Goal: Task Accomplishment & Management: Manage account settings

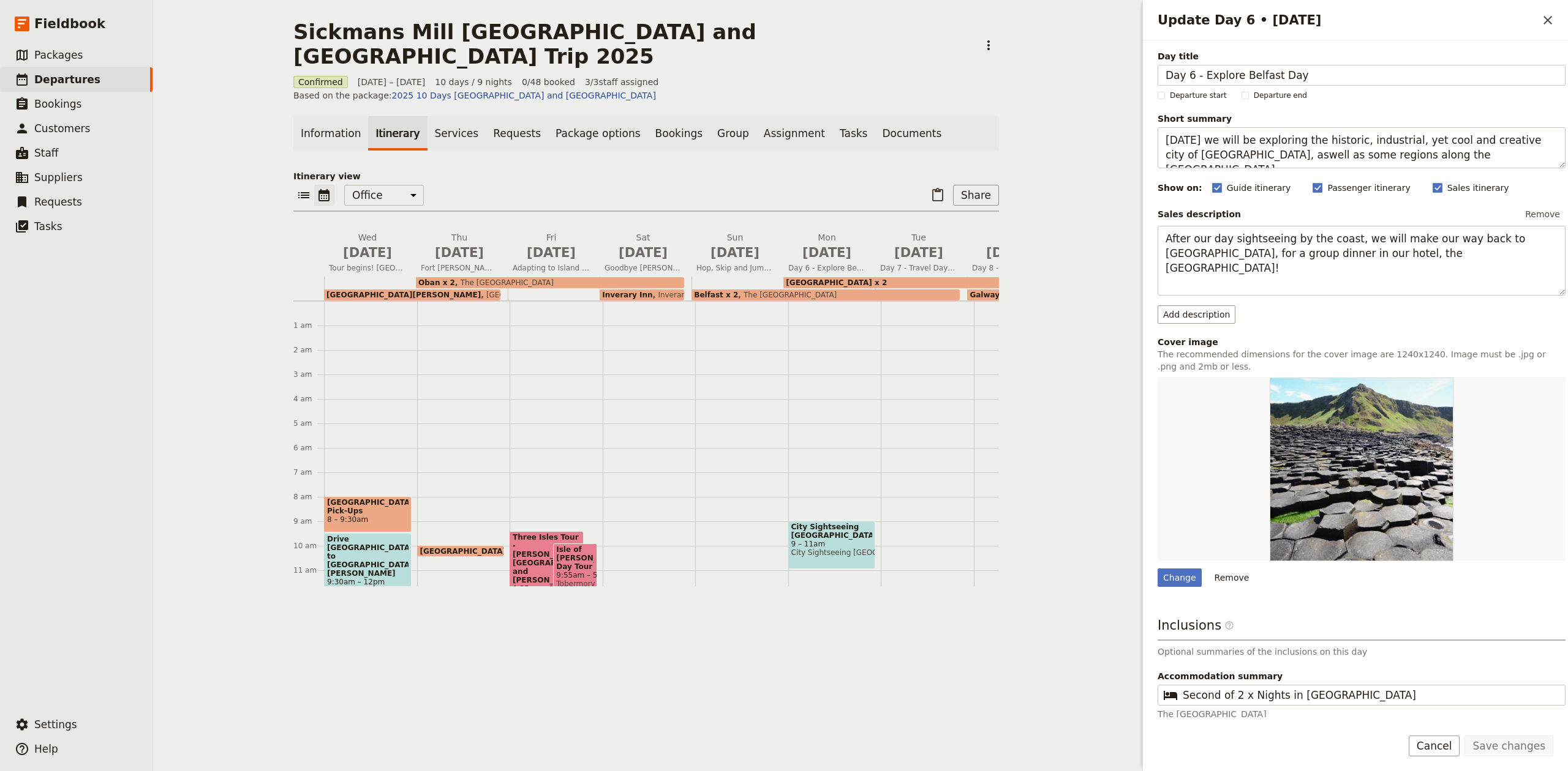
scroll to position [312, 0]
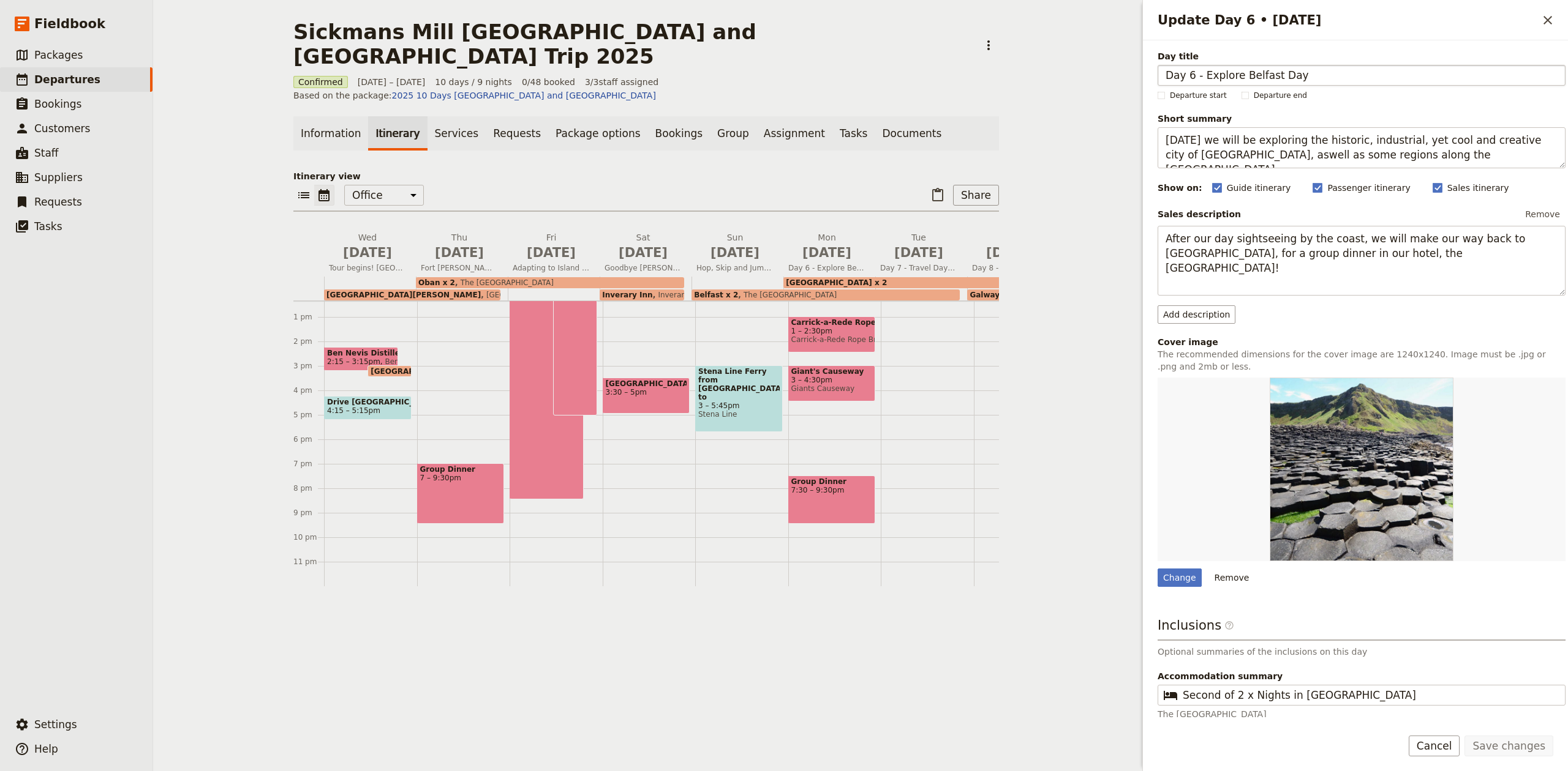
click at [1174, 79] on input "Day 6 - Explore Belfast Day" at bounding box center [1361, 75] width 408 height 21
type input "Explore Belfast Day"
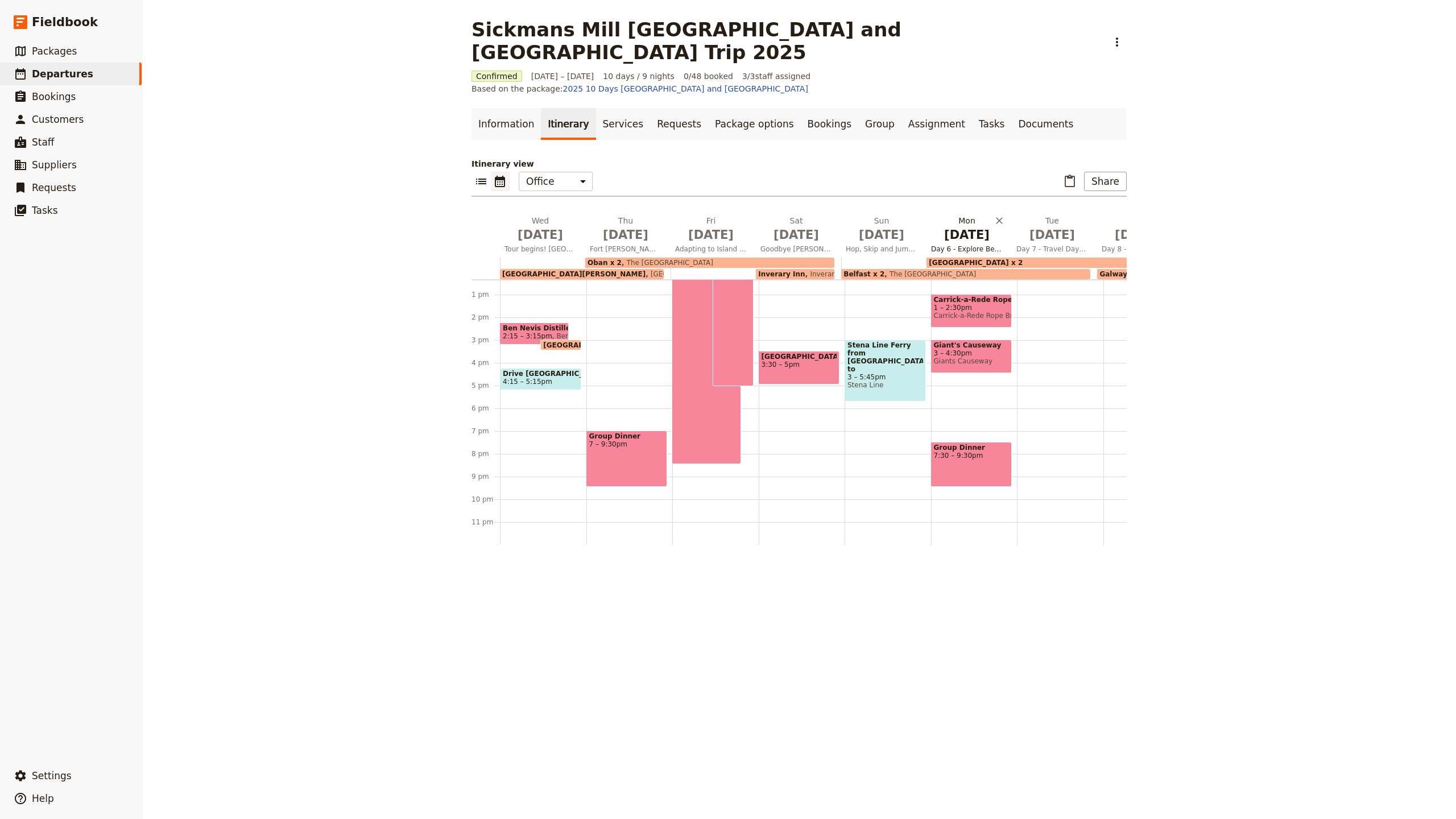
click at [948, 226] on span "[DATE]" at bounding box center [966, 234] width 72 height 17
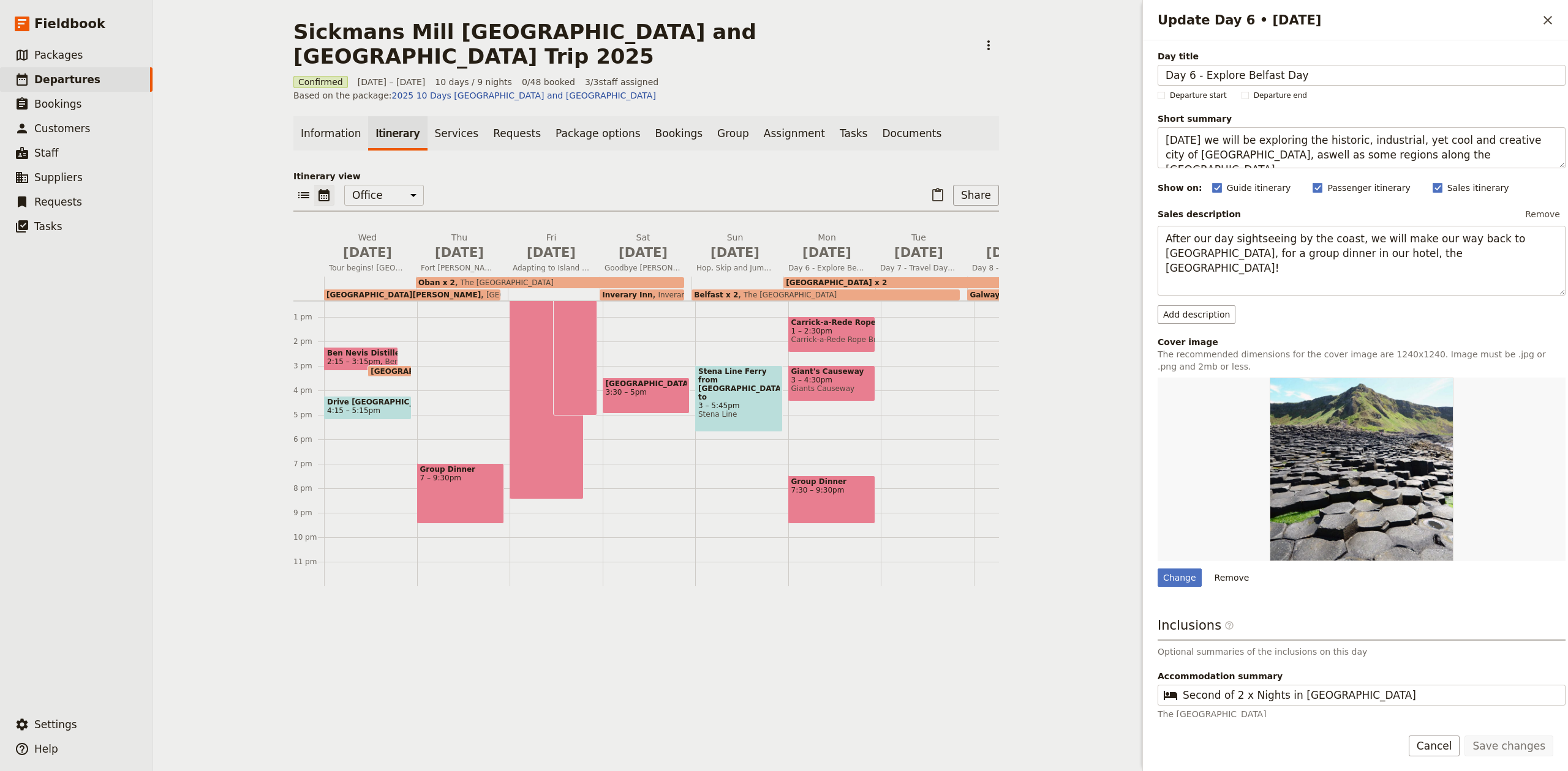
drag, startPoint x: 1201, startPoint y: 77, endPoint x: 1106, endPoint y: 91, distance: 96.0
click at [1106, 91] on div "Sickmans Mill [GEOGRAPHIC_DATA] and [GEOGRAPHIC_DATA] Trip 2025 ​ Confirmed [DA…" at bounding box center [860, 386] width 1415 height 771
type input "Explore Belfast Day"
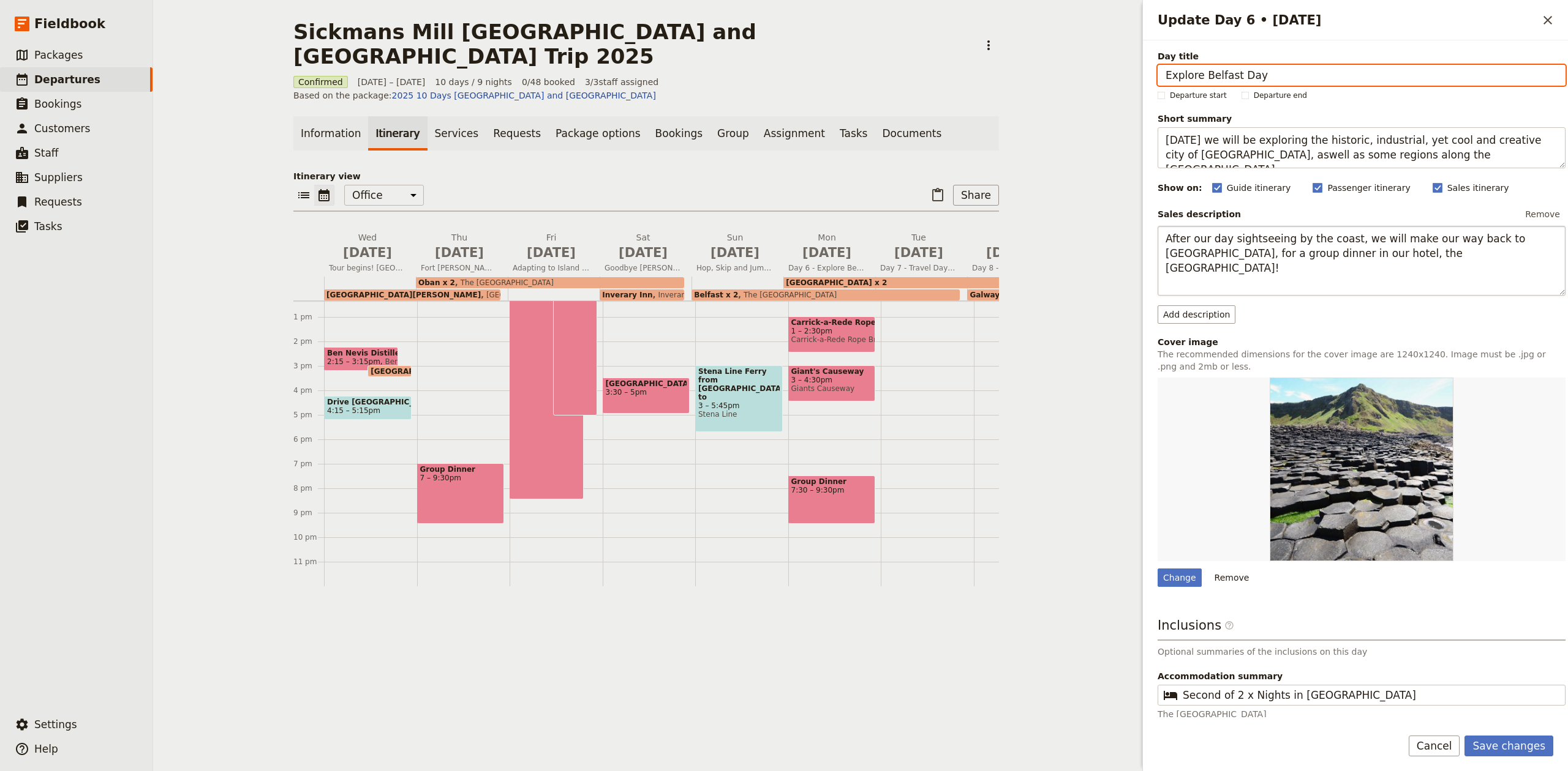
scroll to position [54, 0]
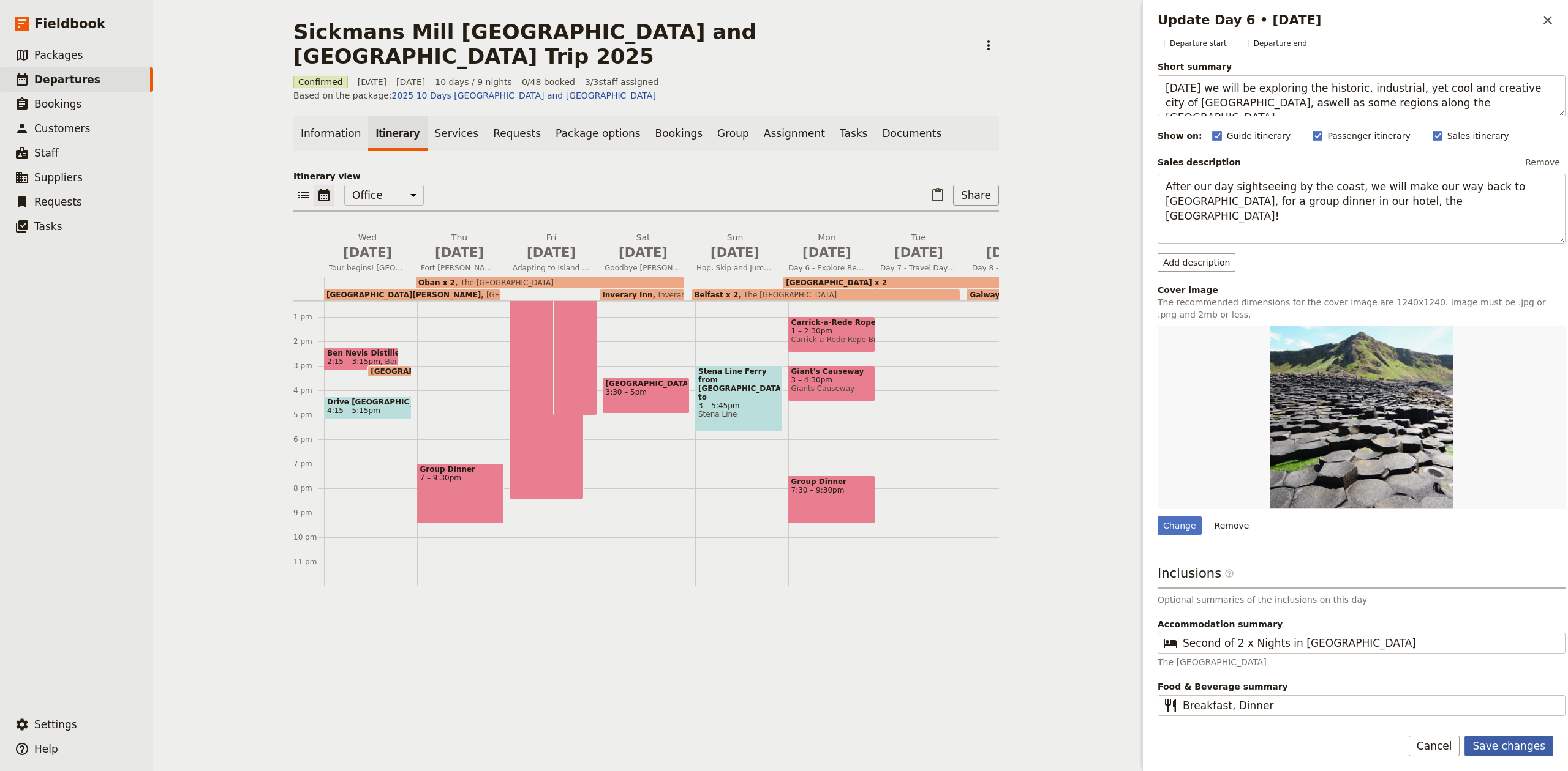
click at [1546, 742] on button "Save changes" at bounding box center [1508, 746] width 89 height 21
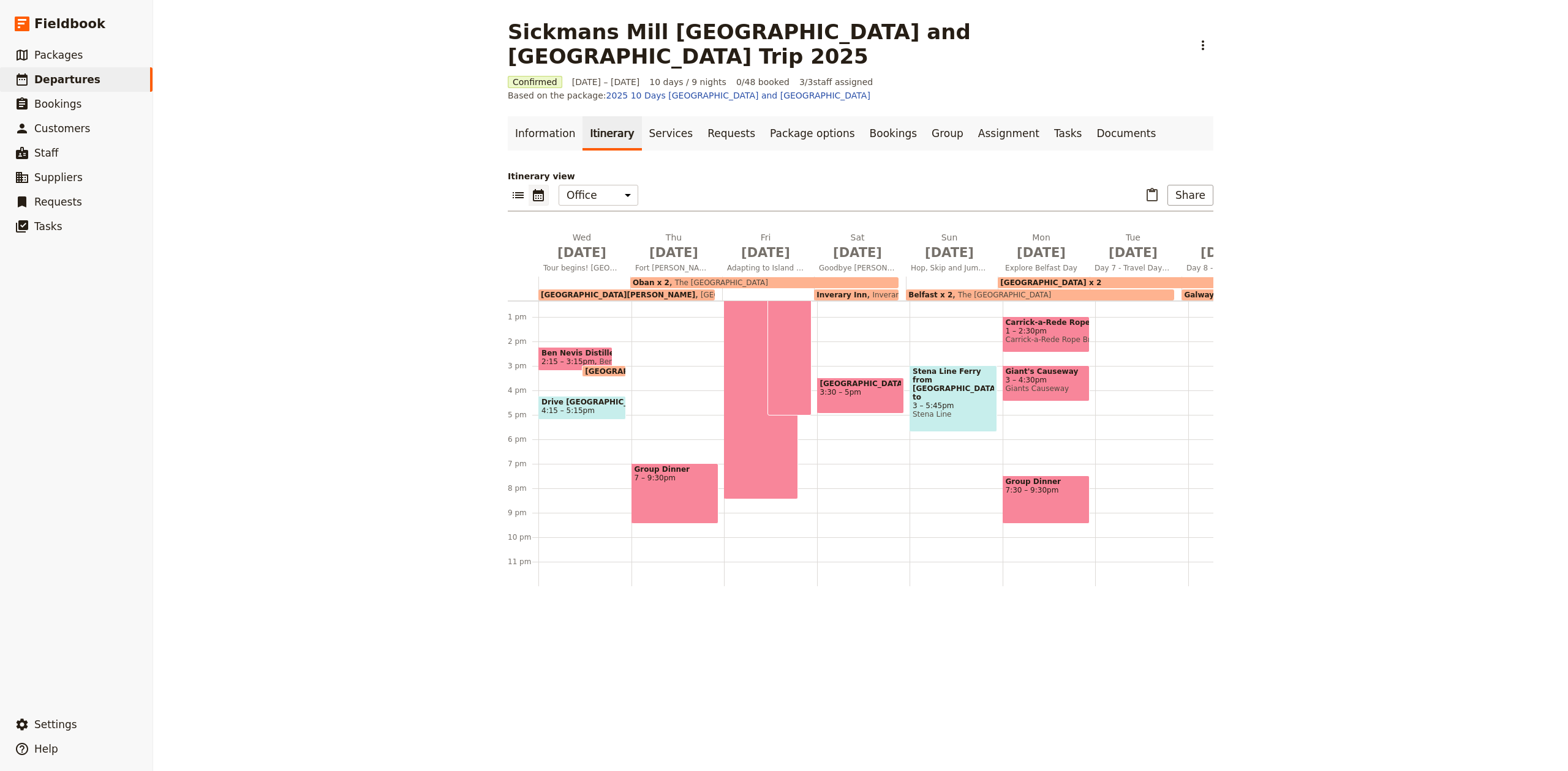
click at [1120, 243] on span "[DATE]" at bounding box center [1132, 252] width 77 height 18
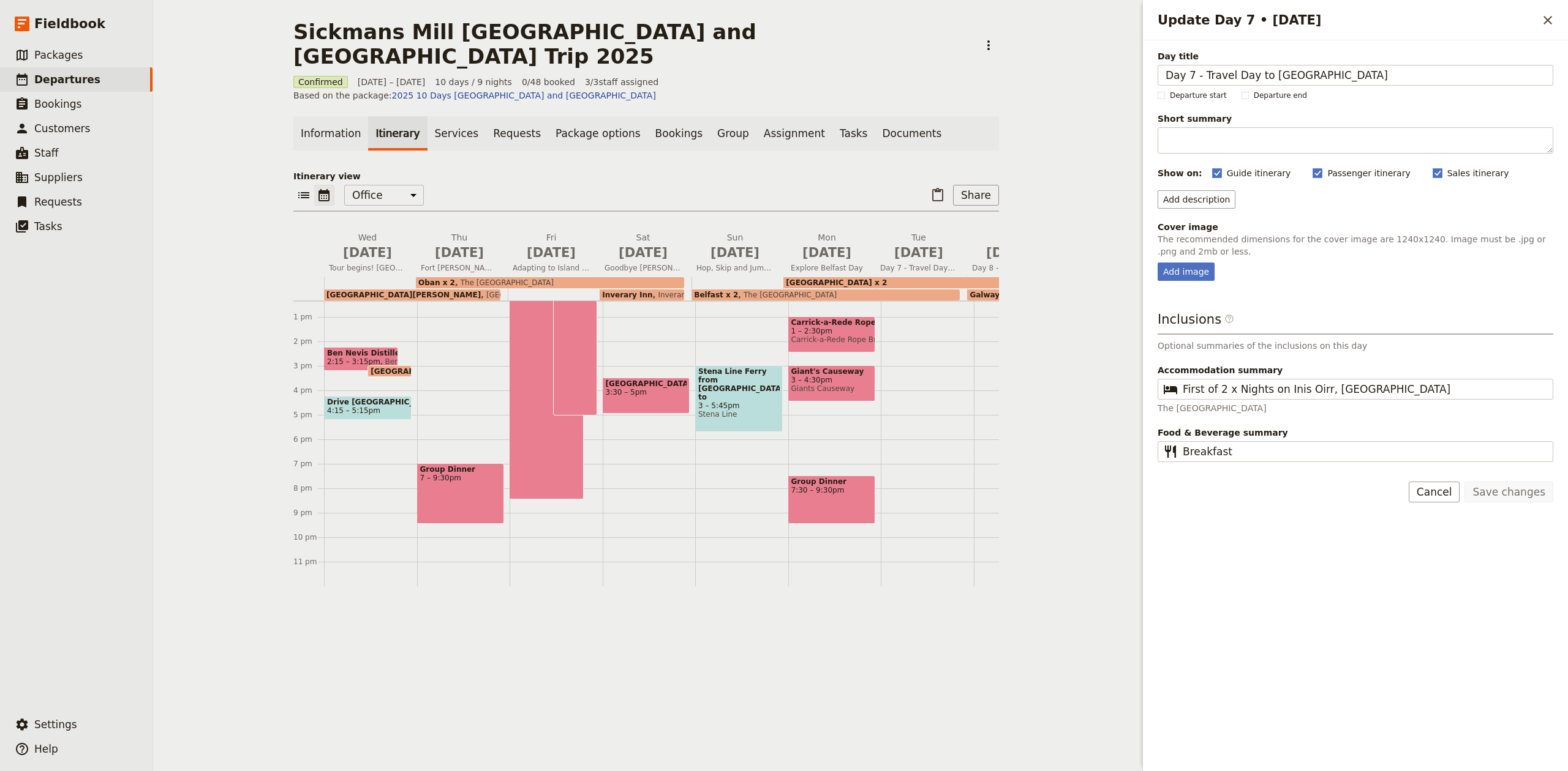
drag, startPoint x: 1195, startPoint y: 74, endPoint x: 1133, endPoint y: 83, distance: 62.6
click at [1133, 83] on div "Sickmans Mill [GEOGRAPHIC_DATA] and [GEOGRAPHIC_DATA] Trip 2025 ​ Confirmed [DA…" at bounding box center [860, 386] width 1415 height 771
type input "Travel Day to [GEOGRAPHIC_DATA]"
click at [1528, 486] on button "Save changes" at bounding box center [1508, 492] width 89 height 21
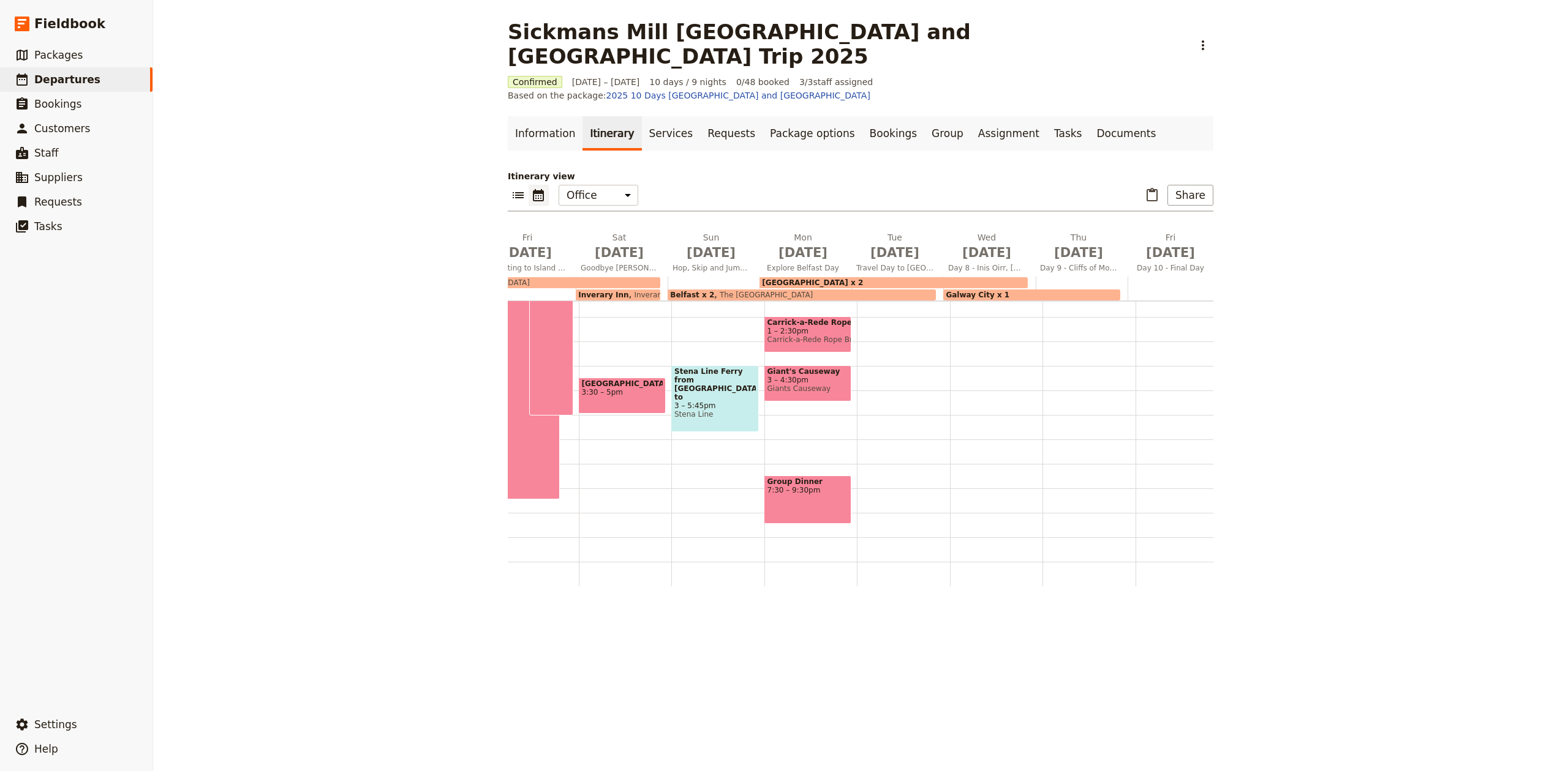
scroll to position [0, 262]
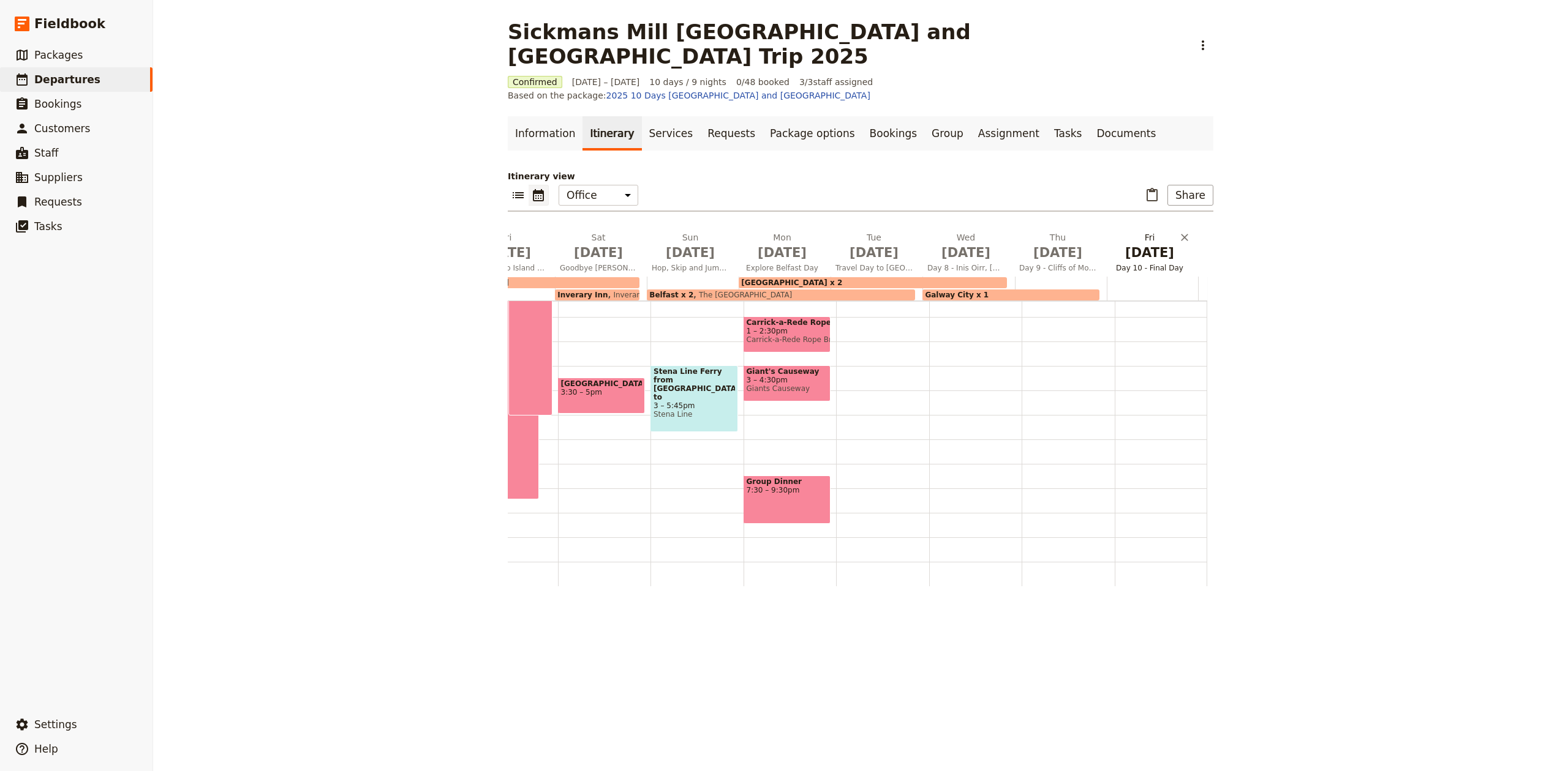
click at [956, 243] on span "[DATE]" at bounding box center [966, 252] width 77 height 18
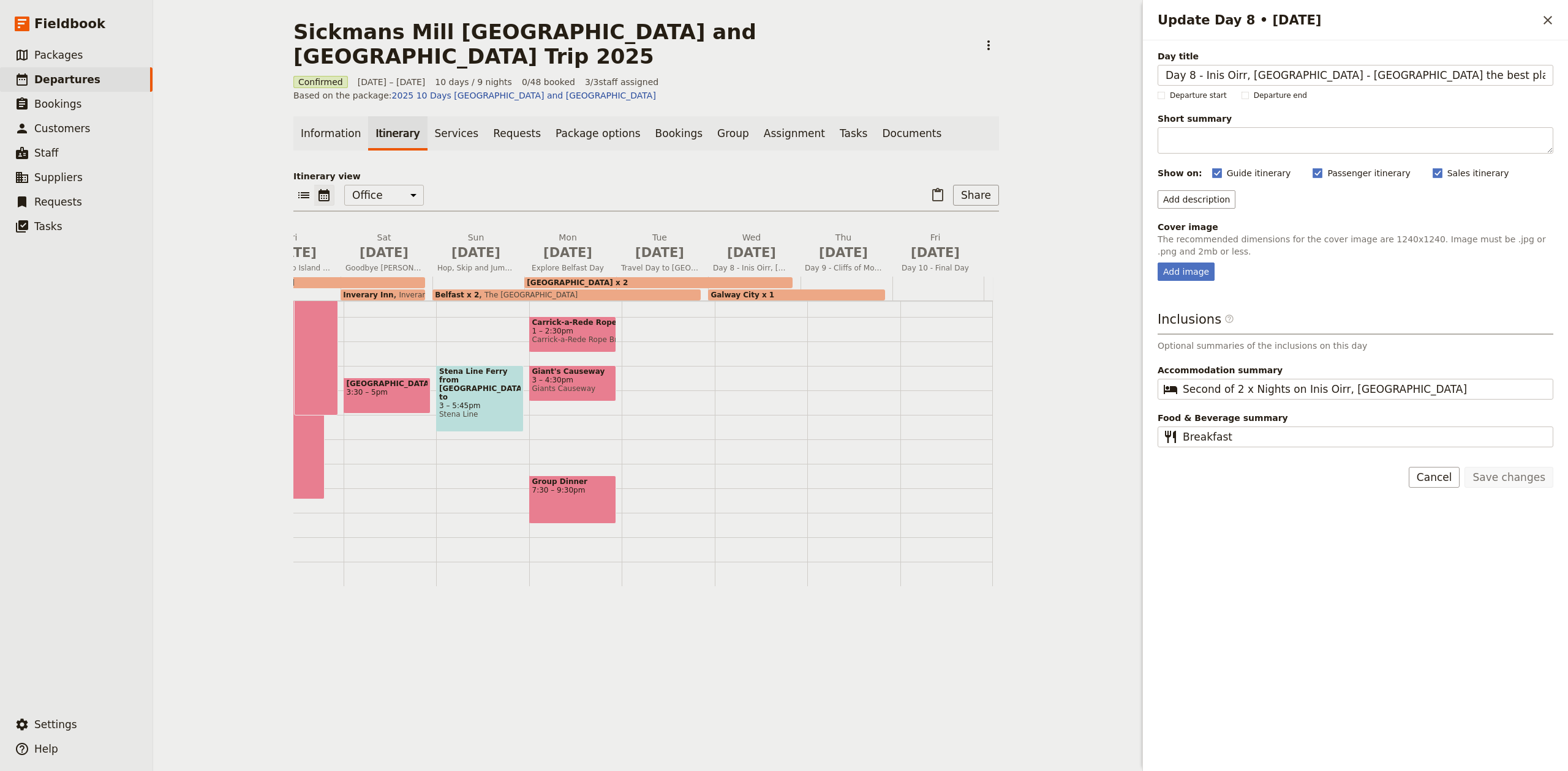
drag, startPoint x: 1202, startPoint y: 79, endPoint x: 1127, endPoint y: 95, distance: 76.7
click at [1130, 94] on div "Sickmans Mill [GEOGRAPHIC_DATA] and [GEOGRAPHIC_DATA] Trip 2025 ​ Confirmed [DA…" at bounding box center [860, 386] width 1415 height 771
type input "Inis Oirr, [GEOGRAPHIC_DATA] - [GEOGRAPHIC_DATA] the best place on earth"
click at [1522, 488] on button "Save changes" at bounding box center [1508, 477] width 89 height 21
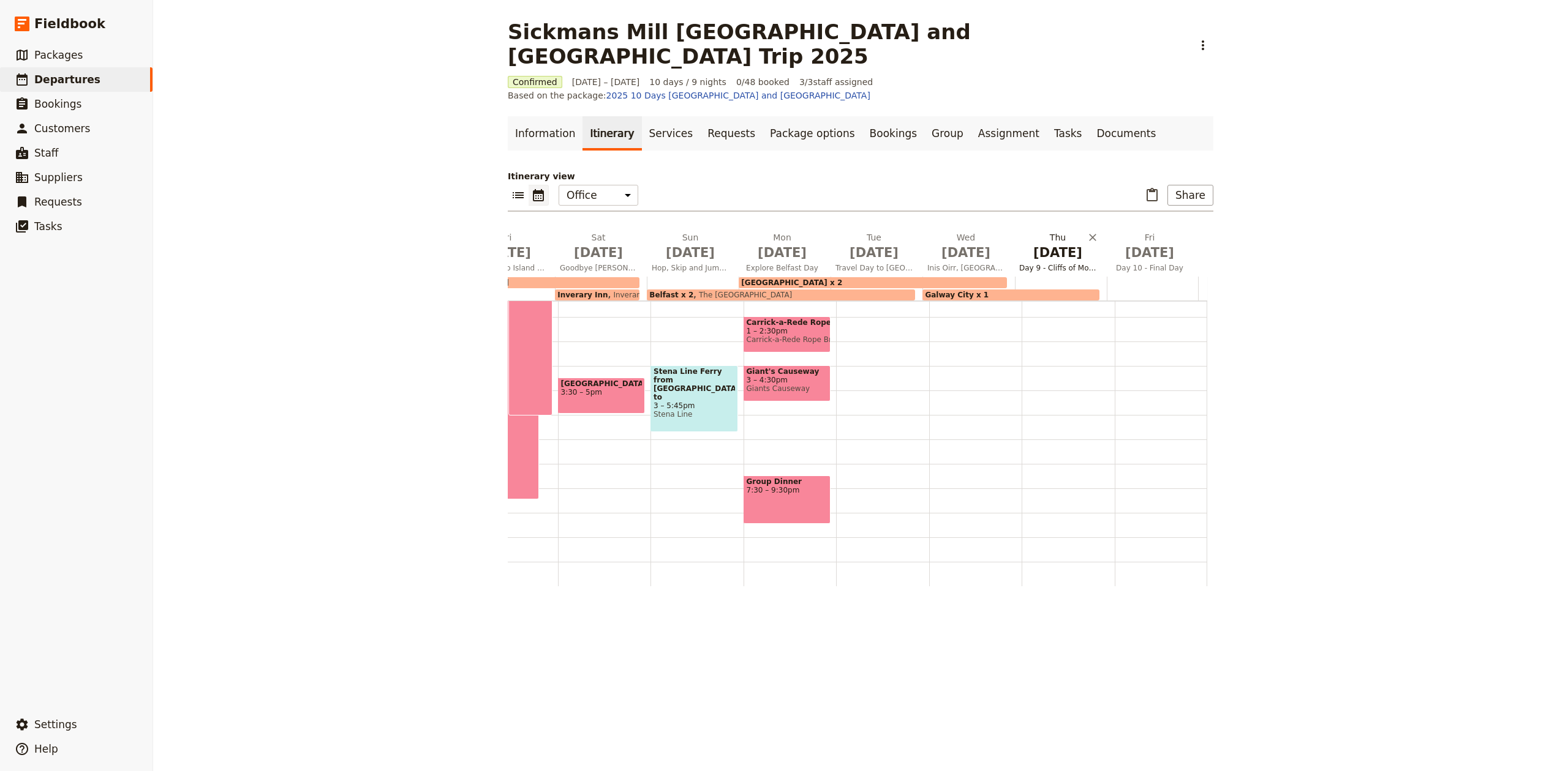
click at [1041, 243] on span "[DATE]" at bounding box center [1057, 252] width 77 height 18
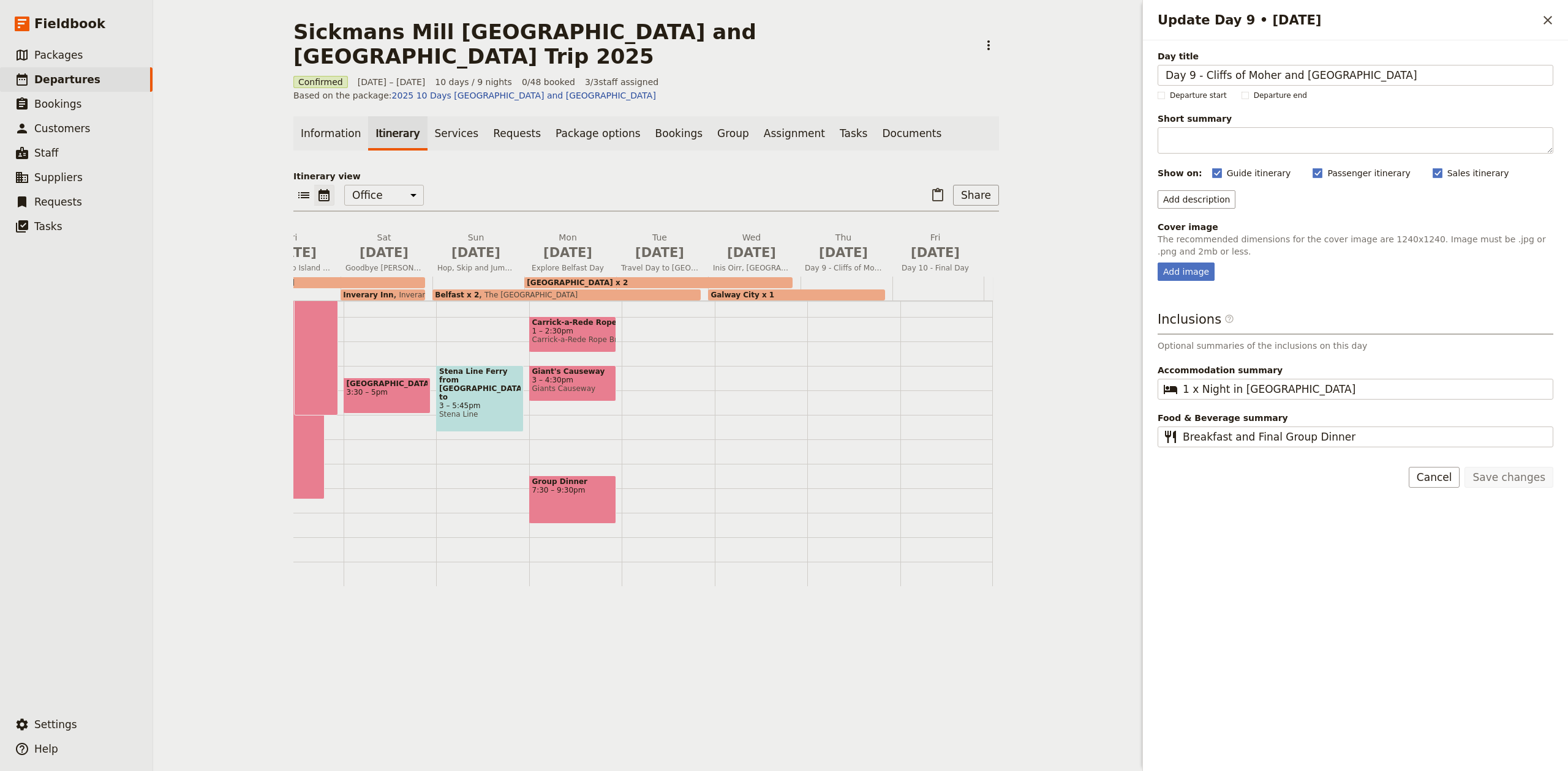
drag, startPoint x: 1197, startPoint y: 77, endPoint x: 1078, endPoint y: 102, distance: 121.6
click at [1083, 100] on div "Sickmans Mill [GEOGRAPHIC_DATA] and [GEOGRAPHIC_DATA] Trip 2025 ​ Confirmed [DA…" at bounding box center [860, 386] width 1415 height 771
type input "Cliffs of Moher and [GEOGRAPHIC_DATA]"
click at [1502, 473] on button "Save changes" at bounding box center [1508, 477] width 89 height 21
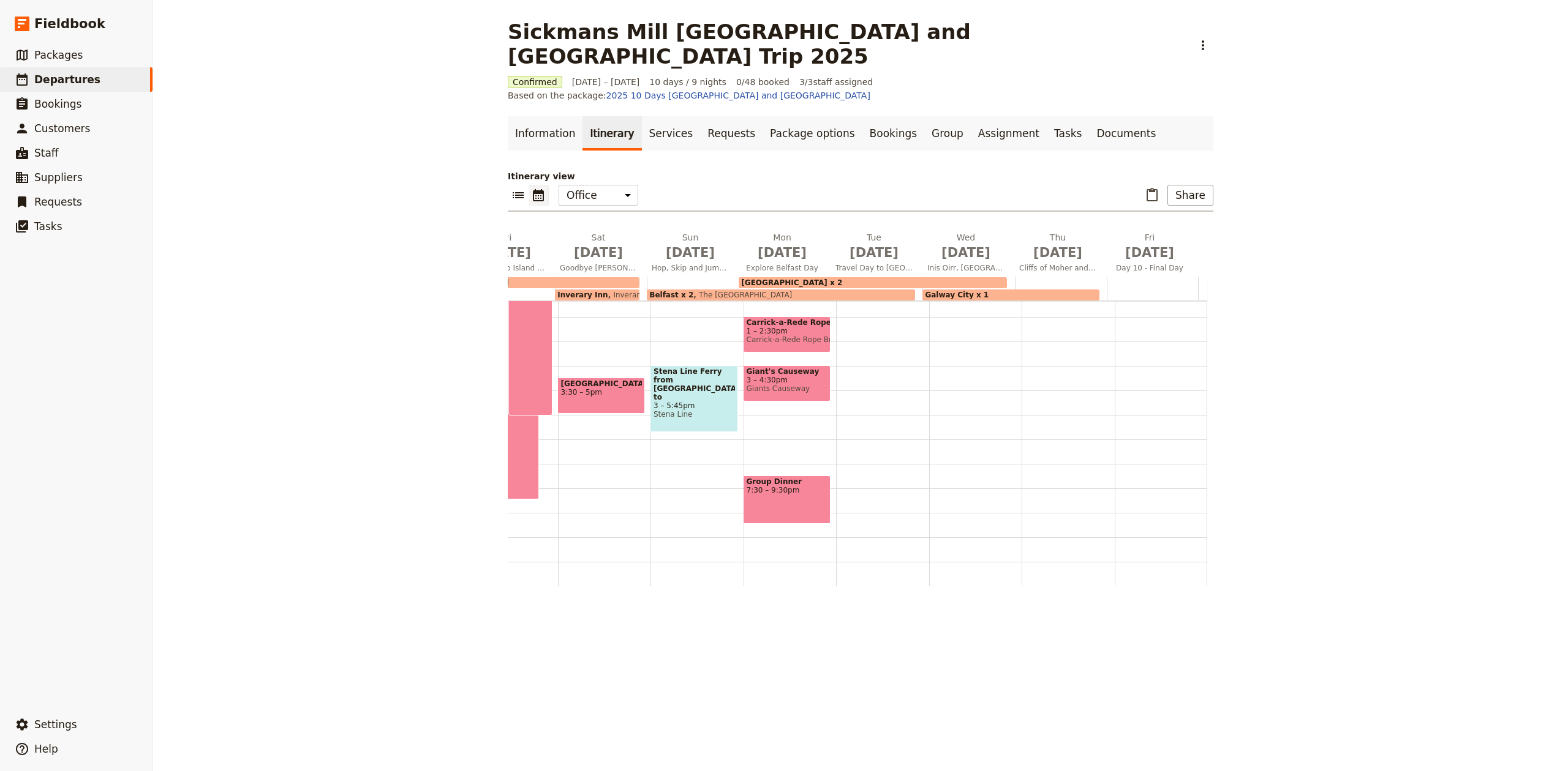
click at [1125, 243] on span "[DATE]" at bounding box center [1149, 252] width 77 height 18
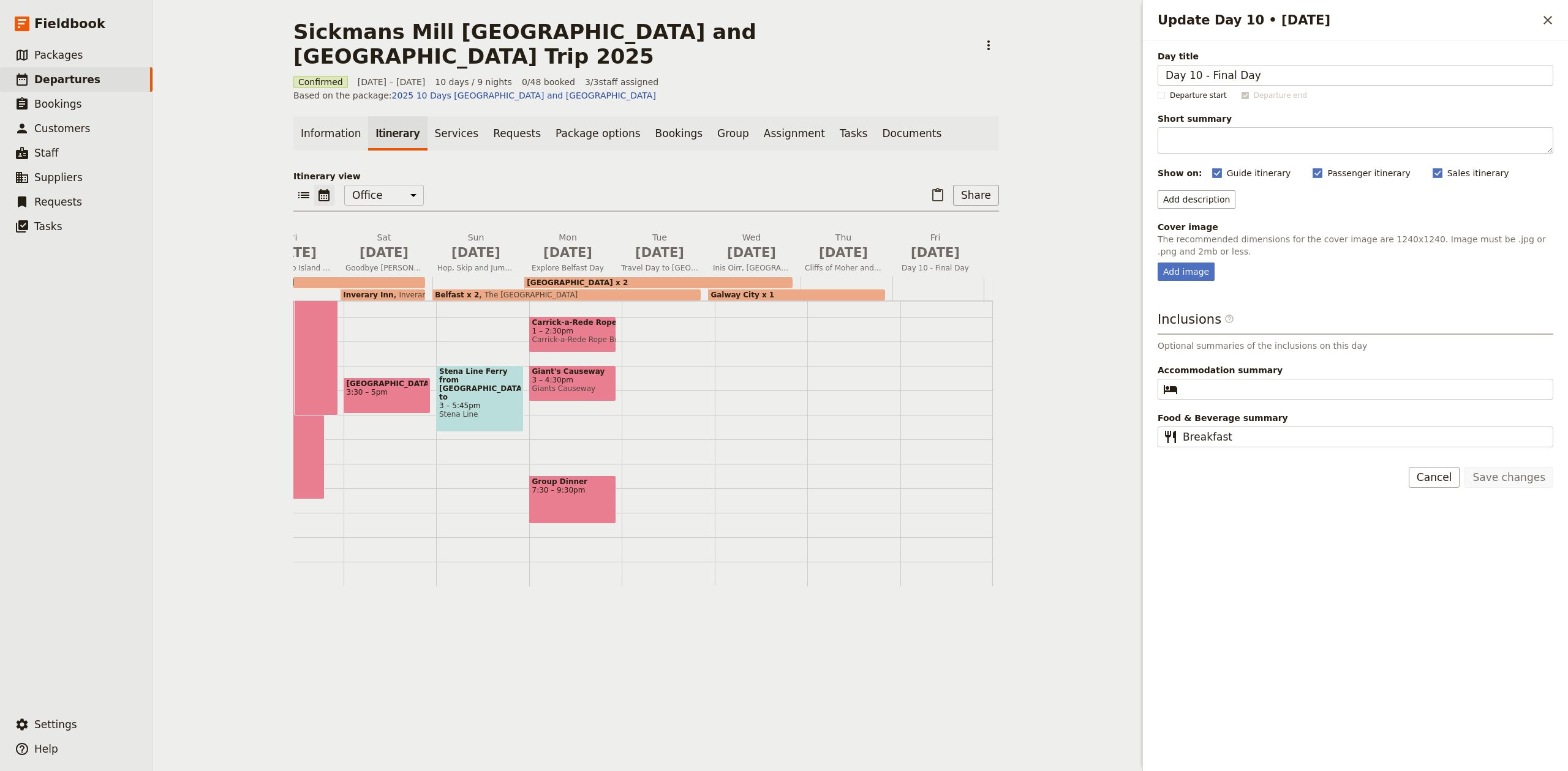
drag, startPoint x: 1202, startPoint y: 77, endPoint x: 1101, endPoint y: 116, distance: 108.3
click at [1099, 95] on div "Sickmans Mill [GEOGRAPHIC_DATA] and [GEOGRAPHIC_DATA] Trip 2025 ​ Confirmed [DA…" at bounding box center [860, 386] width 1415 height 771
type input "Final Day"
click at [1512, 481] on button "Save changes" at bounding box center [1508, 477] width 89 height 21
